Goal: Information Seeking & Learning: Check status

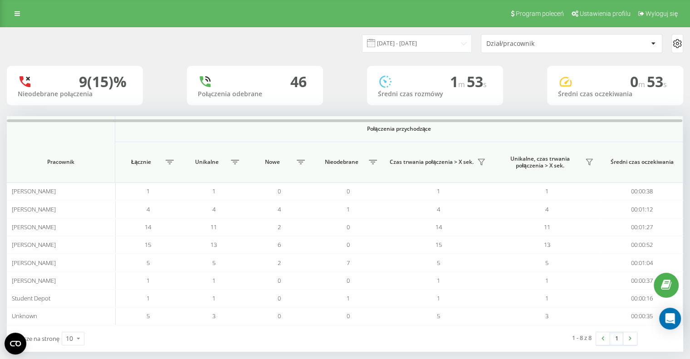
scroll to position [9, 0]
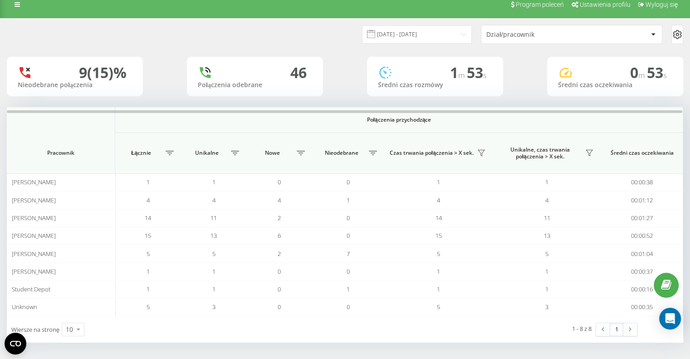
click at [541, 39] on div "Dział/pracownik" at bounding box center [571, 34] width 181 height 18
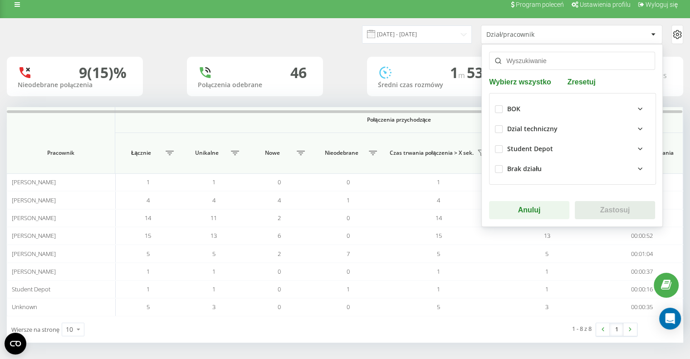
click at [512, 105] on div "BOK" at bounding box center [513, 109] width 13 height 8
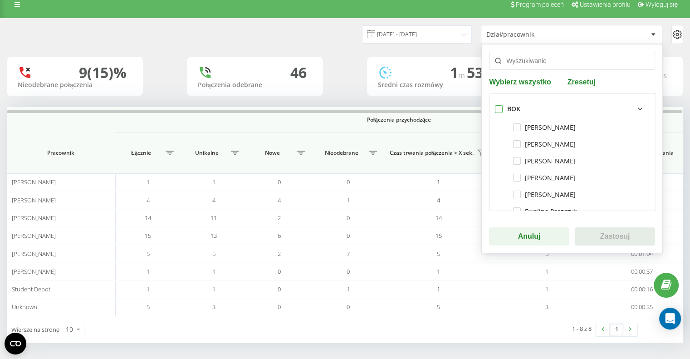
click at [495, 105] on label at bounding box center [499, 105] width 8 height 0
checkbox input "true"
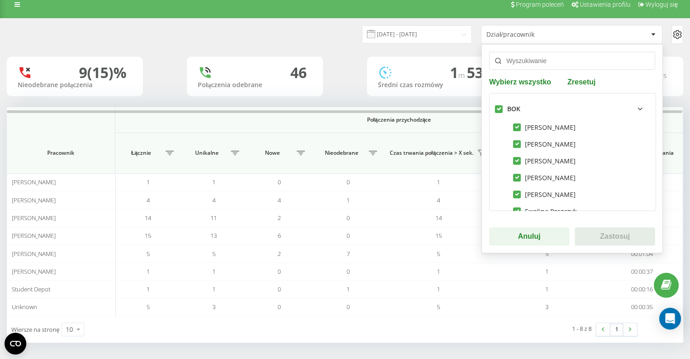
checkbox input "true"
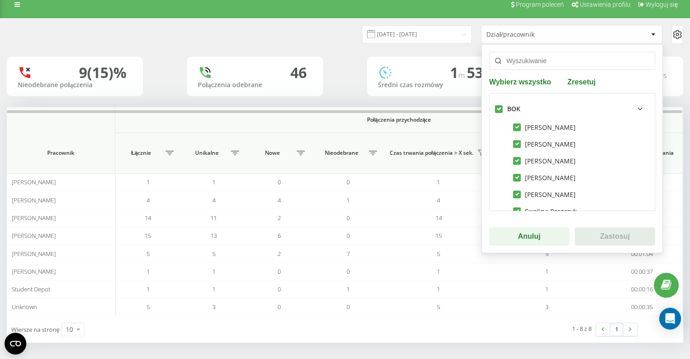
checkbox input "true"
click at [616, 238] on button "Zastosuj" at bounding box center [615, 236] width 80 height 18
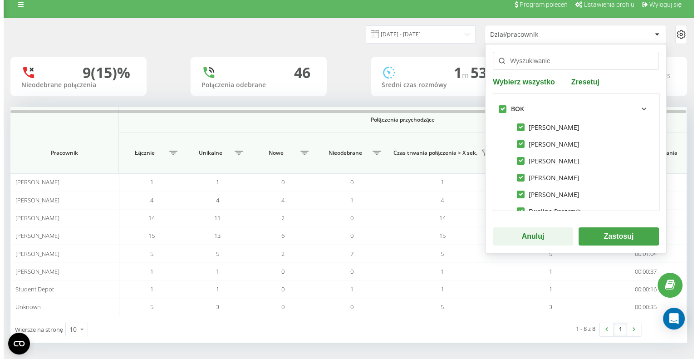
scroll to position [0, 0]
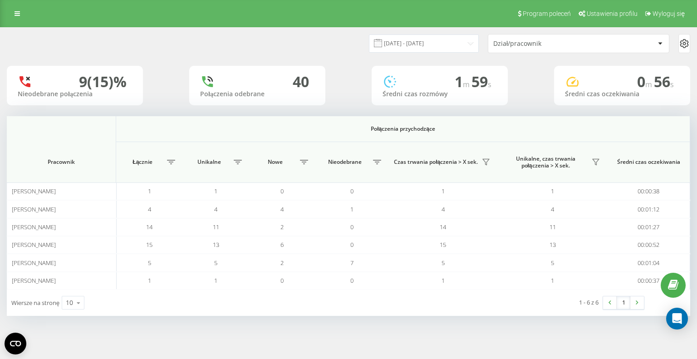
click at [512, 43] on div "Dział/pracownik" at bounding box center [547, 44] width 108 height 8
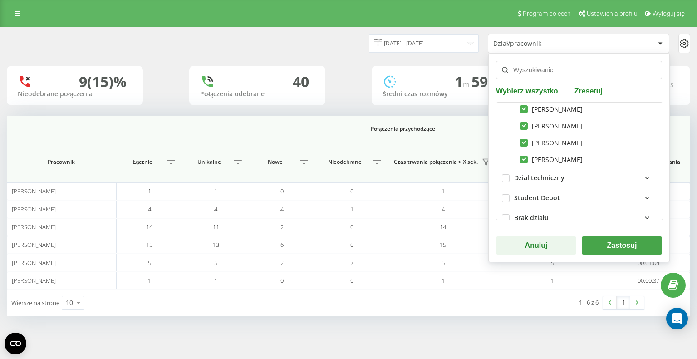
scroll to position [175, 0]
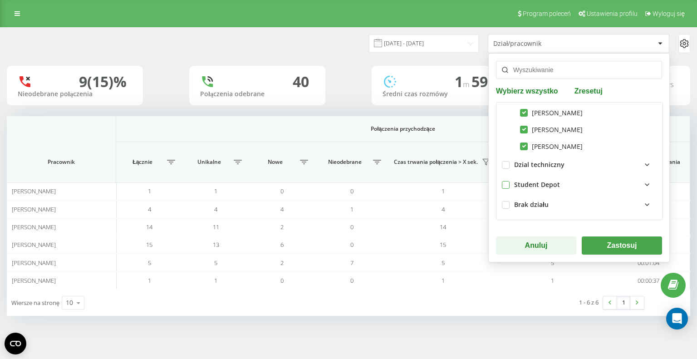
click at [502, 181] on label at bounding box center [506, 181] width 8 height 0
checkbox input "true"
click at [609, 246] on button "Zastosuj" at bounding box center [622, 245] width 80 height 18
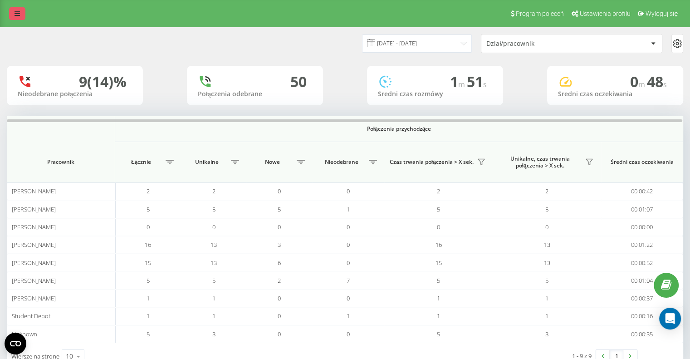
drag, startPoint x: 0, startPoint y: 0, endPoint x: 21, endPoint y: 15, distance: 25.4
click at [21, 15] on link at bounding box center [17, 13] width 16 height 13
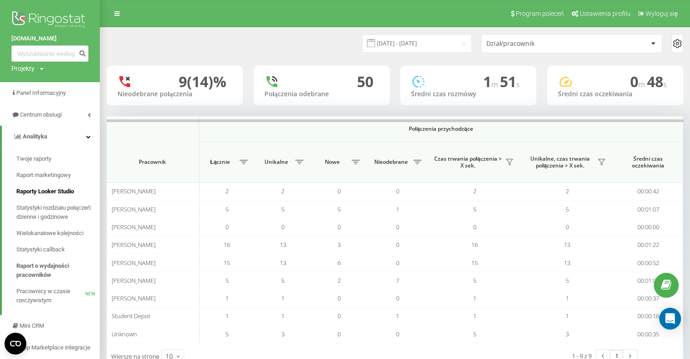
click at [71, 190] on span "Raporty Looker Studio" at bounding box center [45, 191] width 58 height 9
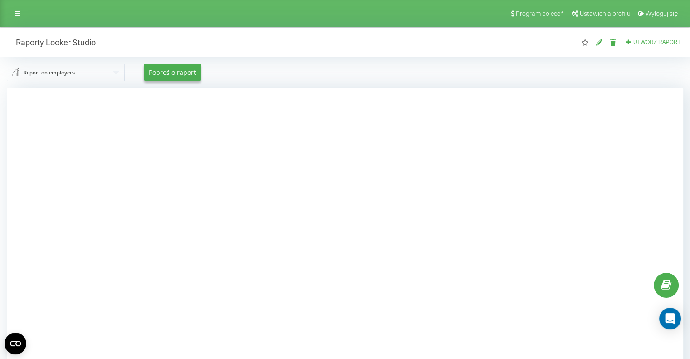
click at [108, 82] on div "Report on employees Report on employees Outgoing calls Incoming calls Report on…" at bounding box center [344, 72] width 689 height 30
click at [107, 78] on input "text" at bounding box center [66, 72] width 117 height 16
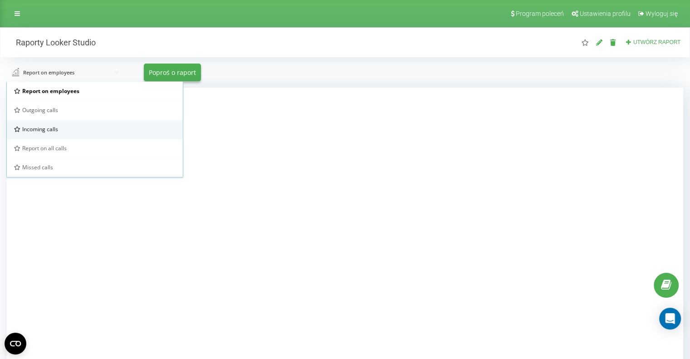
click at [52, 129] on span "Incoming calls" at bounding box center [40, 129] width 36 height 8
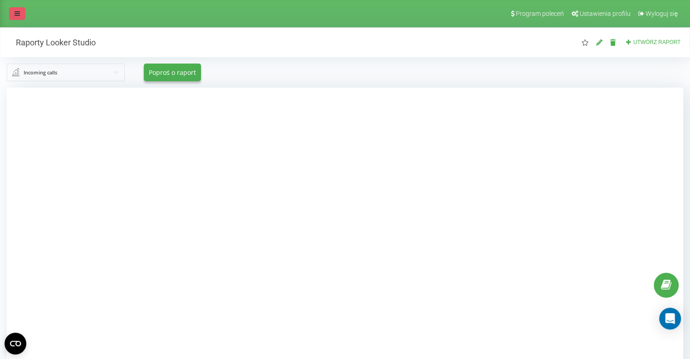
click at [14, 11] on link at bounding box center [17, 13] width 16 height 13
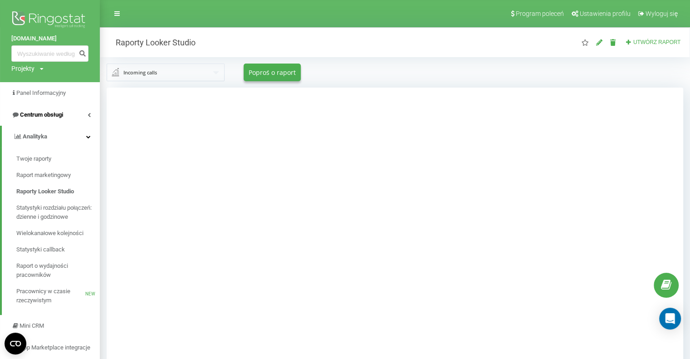
click at [65, 114] on link "Centrum obsługi" at bounding box center [50, 115] width 100 height 22
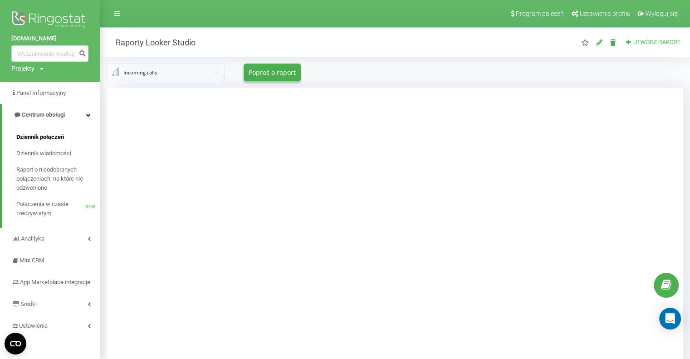
click at [53, 134] on span "Dziennik połączeń" at bounding box center [40, 136] width 48 height 9
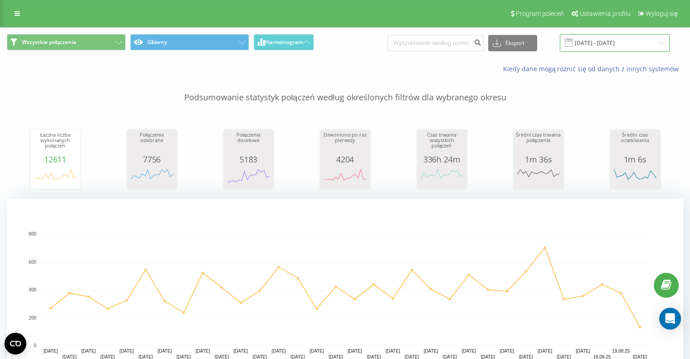
click at [595, 41] on input "20.07.2025 - 20.08.2025" at bounding box center [615, 43] width 110 height 18
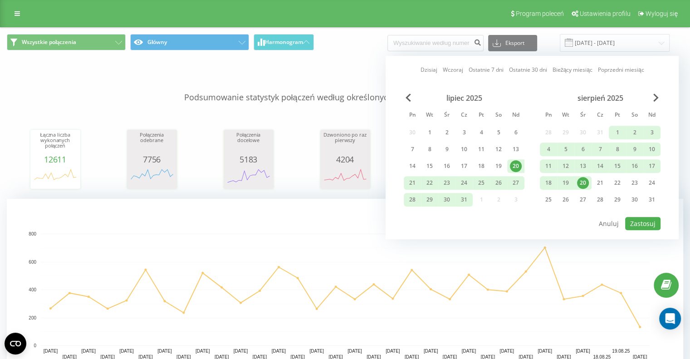
click at [582, 182] on div "20" at bounding box center [583, 183] width 12 height 12
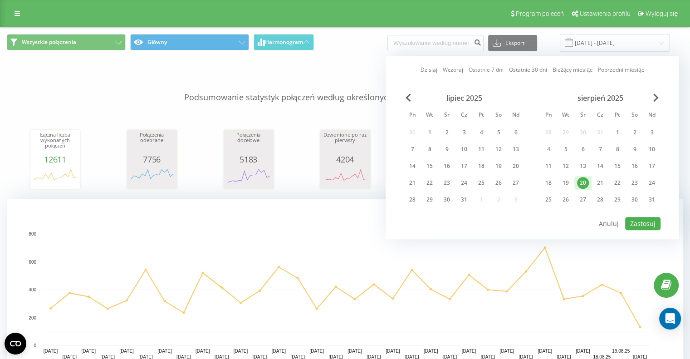
click at [582, 182] on div "20" at bounding box center [583, 183] width 12 height 12
click at [656, 221] on button "Zastosuj" at bounding box center [642, 223] width 35 height 13
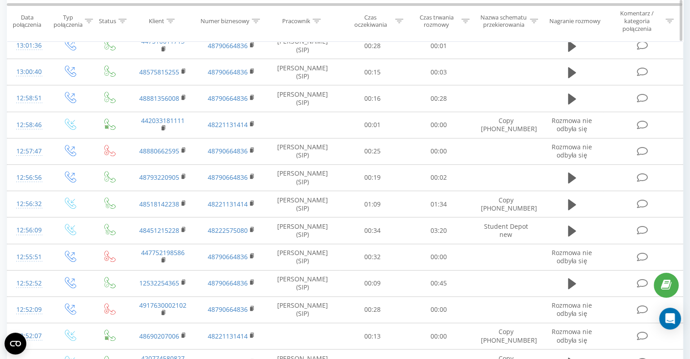
scroll to position [272, 0]
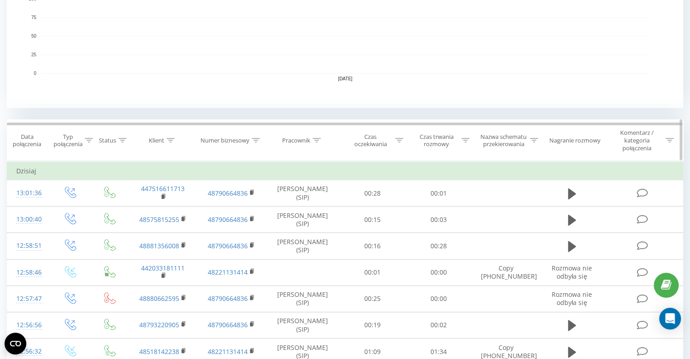
click at [85, 141] on icon at bounding box center [89, 140] width 8 height 5
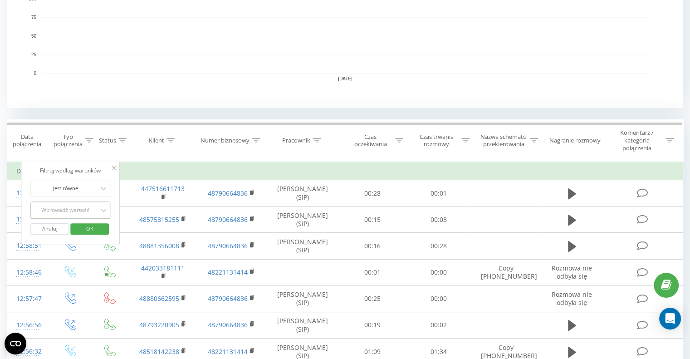
click at [87, 206] on div "Wprowadź wartość" at bounding box center [65, 209] width 64 height 7
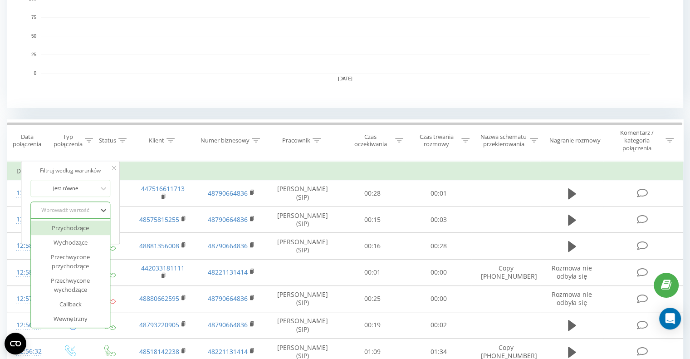
click at [83, 227] on div "Przychodzące" at bounding box center [70, 227] width 79 height 15
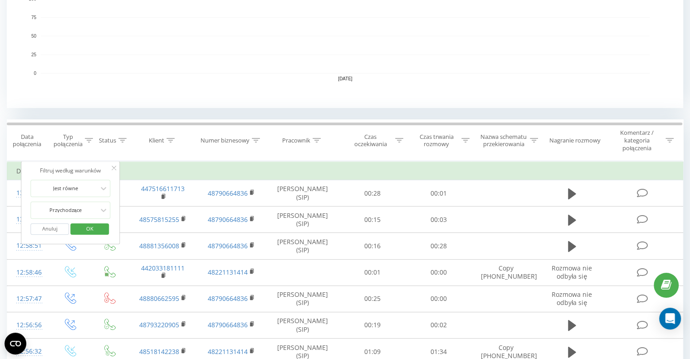
click at [88, 229] on span "OK" at bounding box center [89, 228] width 25 height 14
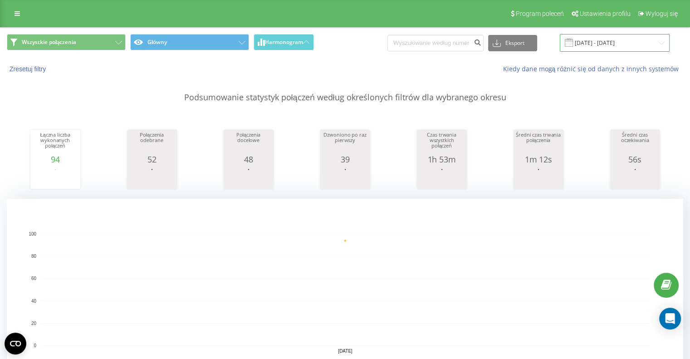
click at [607, 43] on input "20.08.2025 - 20.08.2025" at bounding box center [615, 43] width 110 height 18
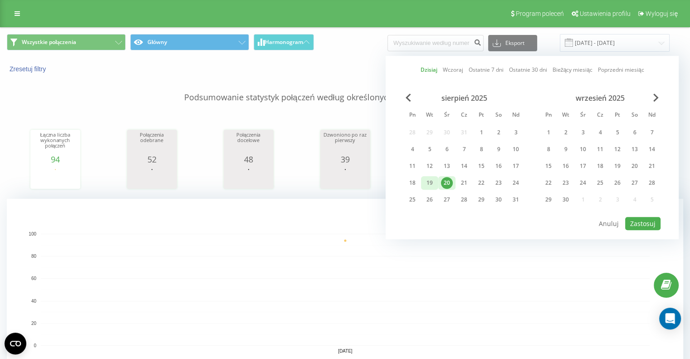
click at [429, 181] on div "19" at bounding box center [430, 183] width 12 height 12
click at [656, 220] on button "Zastosuj" at bounding box center [642, 223] width 35 height 13
type input "19.08.2025 - 19.08.2025"
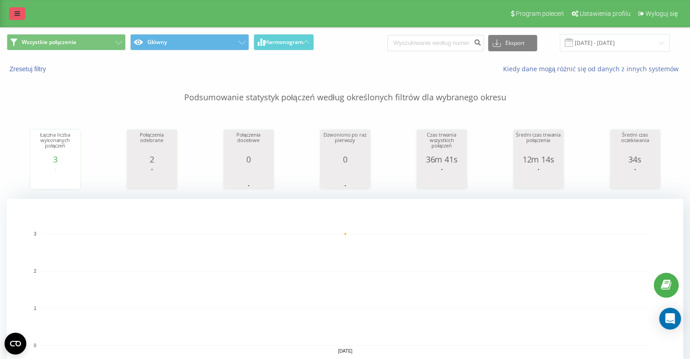
click at [22, 19] on link at bounding box center [17, 13] width 16 height 13
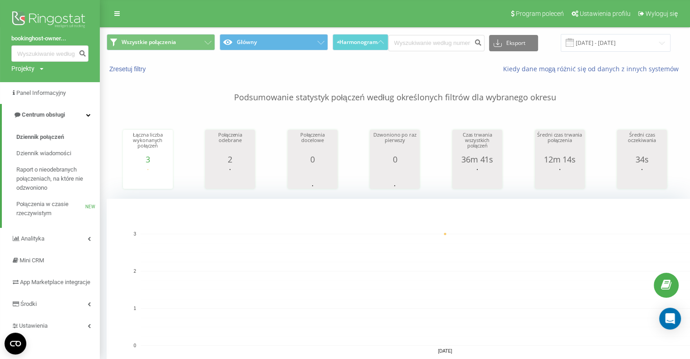
click at [40, 72] on div "Projekty Bookinghost-BOK.com bookinghost-owners.com" at bounding box center [27, 68] width 32 height 9
click at [47, 84] on link "[DOMAIN_NAME]" at bounding box center [41, 81] width 44 height 7
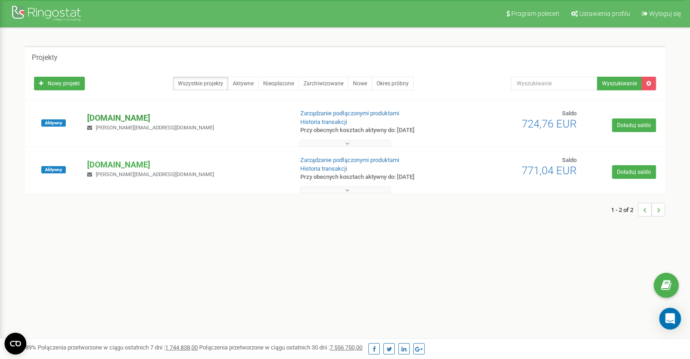
click at [129, 119] on p "[DOMAIN_NAME]" at bounding box center [186, 118] width 198 height 12
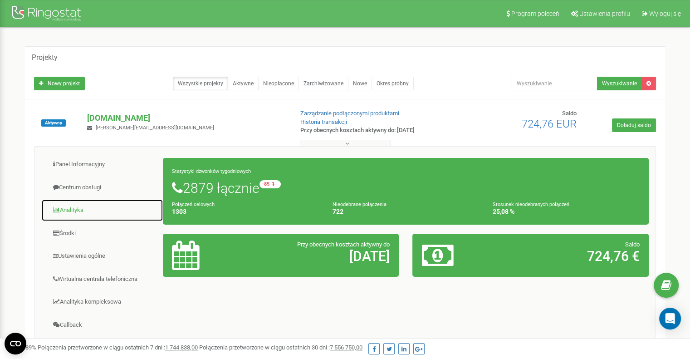
click at [90, 205] on link "Analityka" at bounding box center [102, 210] width 122 height 22
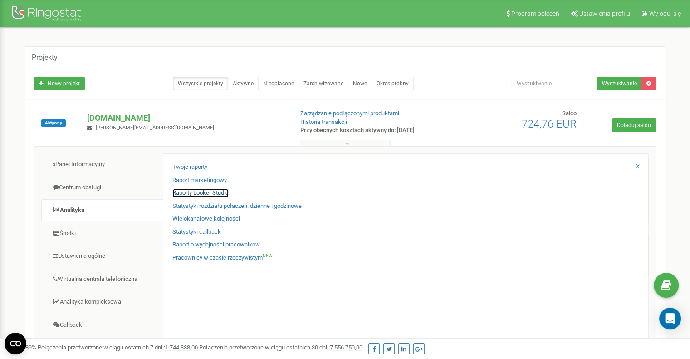
click at [213, 189] on link "Raporty Looker Studio" at bounding box center [200, 193] width 56 height 9
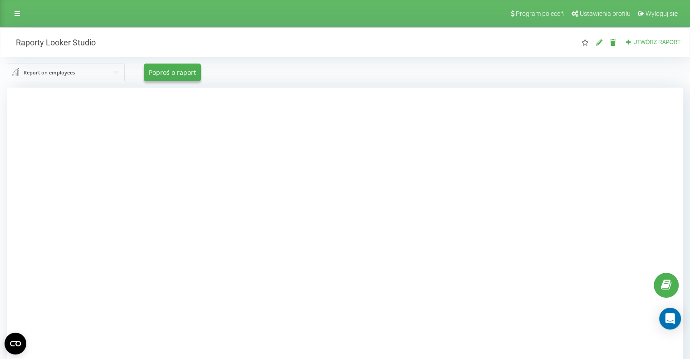
click at [83, 73] on input "text" at bounding box center [66, 72] width 117 height 16
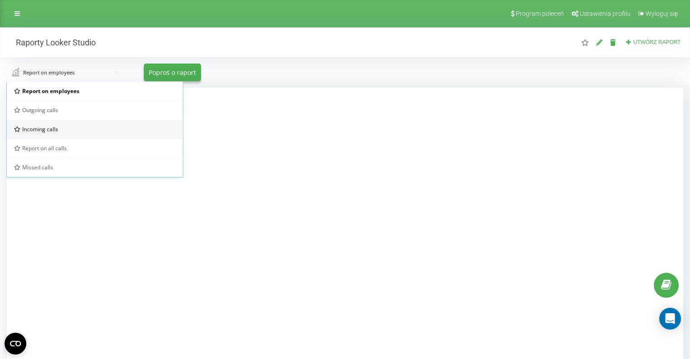
click at [59, 125] on div "Incoming calls" at bounding box center [94, 129] width 161 height 8
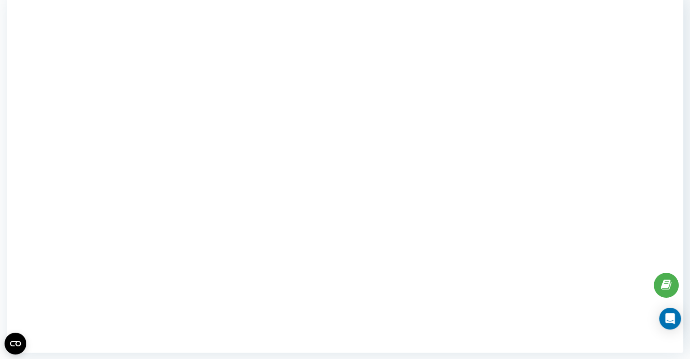
scroll to position [94, 0]
